Goal: Task Accomplishment & Management: Use online tool/utility

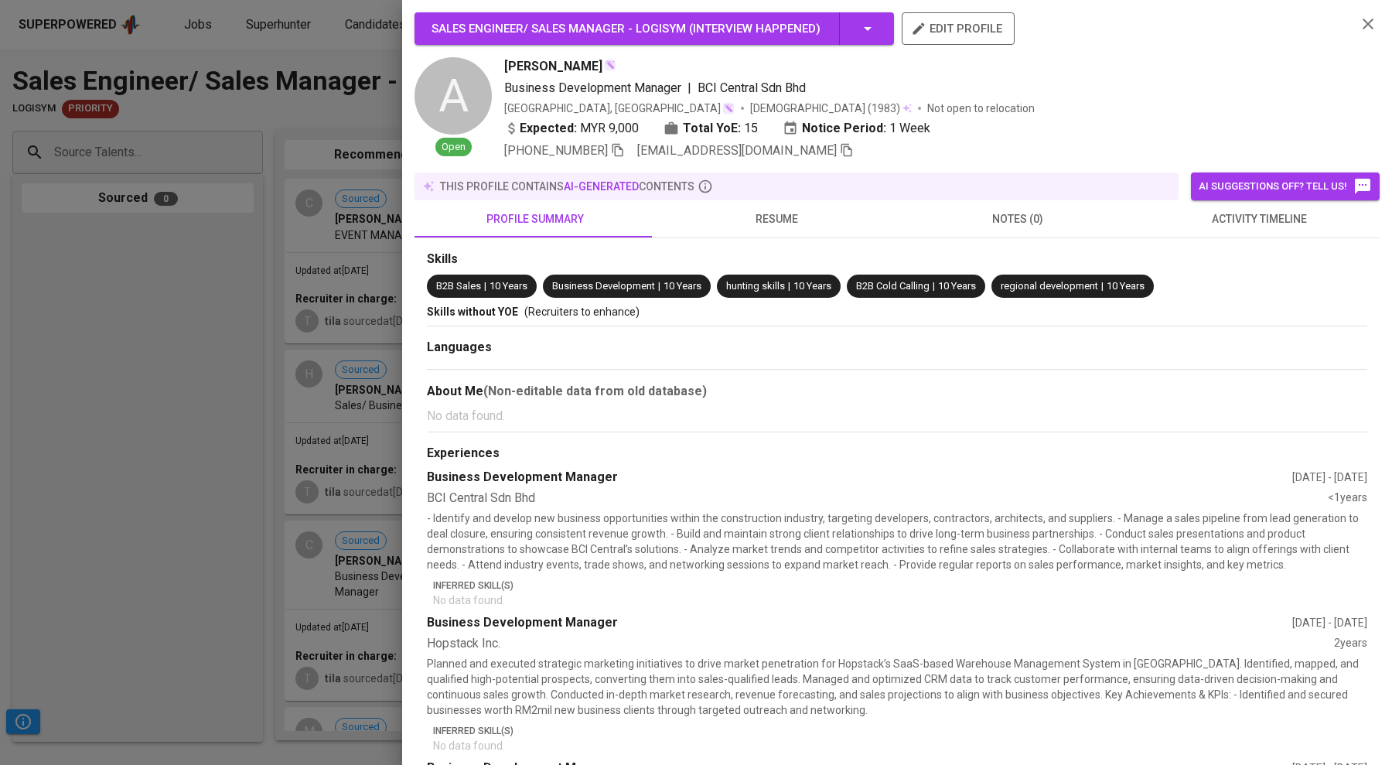
click at [128, 313] on div at bounding box center [696, 382] width 1392 height 765
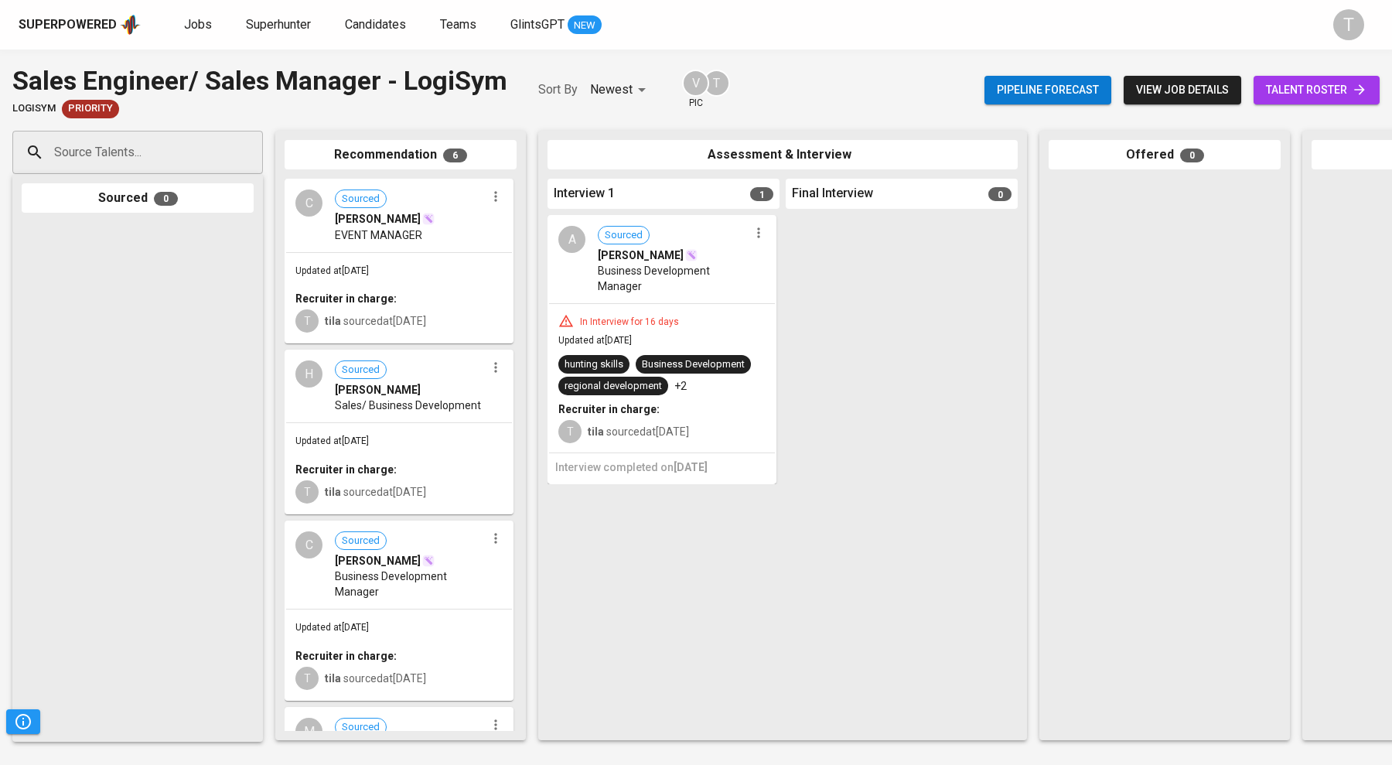
click at [757, 236] on icon "button" at bounding box center [758, 232] width 15 height 15
drag, startPoint x: 698, startPoint y: 282, endPoint x: 780, endPoint y: 257, distance: 85.8
click at [780, 257] on div "Proceed to next interview View profile Undo Interview 1 Happened Move to unsuit…" at bounding box center [696, 382] width 1392 height 765
click at [780, 257] on li "Proceed to next interview" at bounding box center [817, 261] width 139 height 23
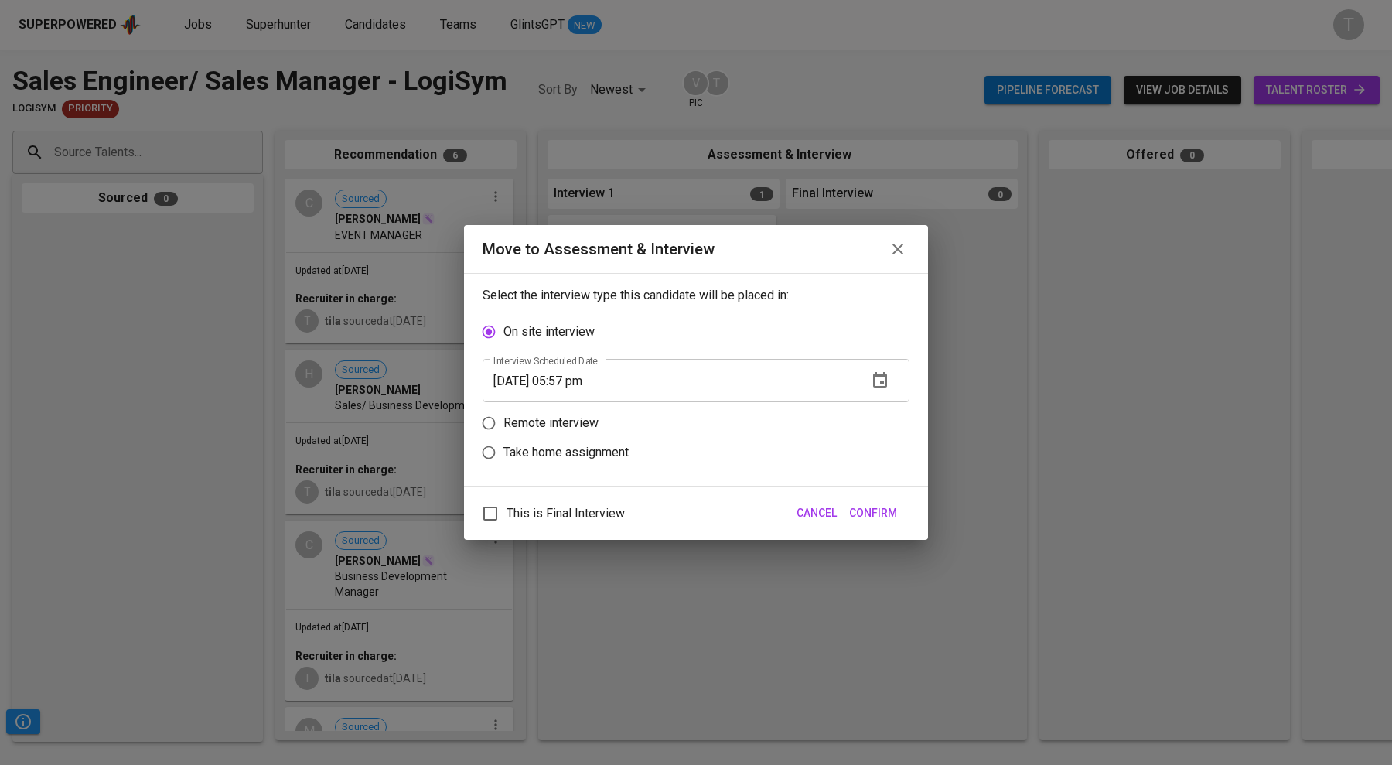
click at [586, 380] on input "[DATE] 05:57 pm" at bounding box center [668, 380] width 373 height 43
type input "[DATE] 05:00 pm"
click at [597, 414] on p "Remote interview" at bounding box center [550, 423] width 95 height 19
click at [503, 414] on input "Remote interview" at bounding box center [488, 422] width 29 height 29
radio input "true"
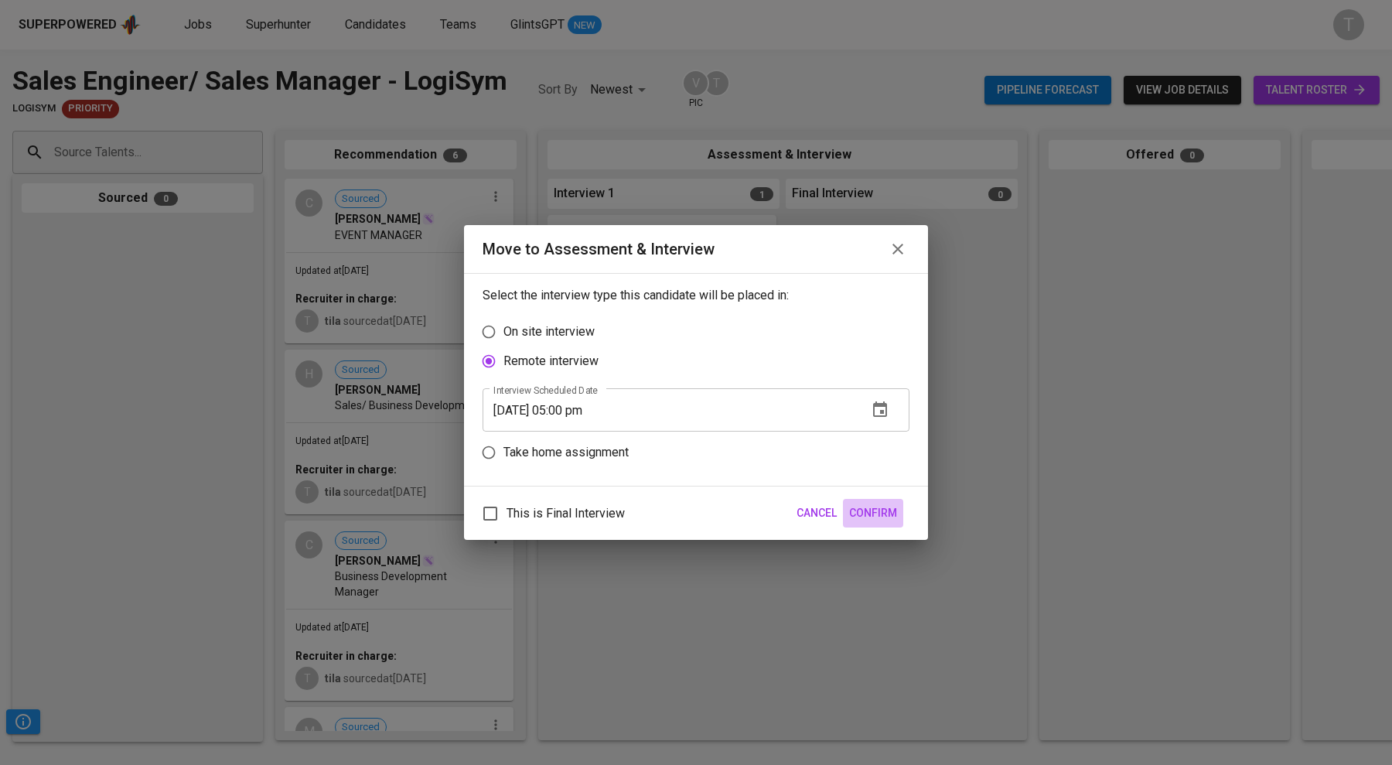
click at [884, 507] on span "Confirm" at bounding box center [873, 512] width 48 height 19
